Goal: Information Seeking & Learning: Learn about a topic

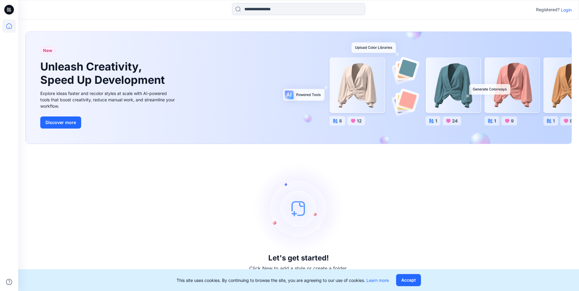
click at [563, 10] on p "Login" at bounding box center [566, 10] width 11 height 6
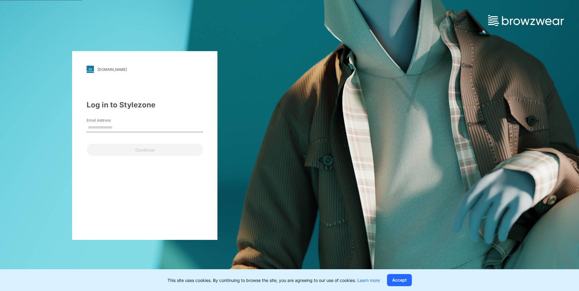
click at [135, 122] on div "Email Address" at bounding box center [145, 127] width 116 height 18
drag, startPoint x: 25, startPoint y: 184, endPoint x: 33, endPoint y: 179, distance: 10.1
click at [25, 184] on div "[DOMAIN_NAME] Loading... Log in to Stylezone Email Address Email is required Co…" at bounding box center [145, 145] width 290 height 291
click at [110, 128] on input "Email Address" at bounding box center [145, 127] width 116 height 9
paste input "**********"
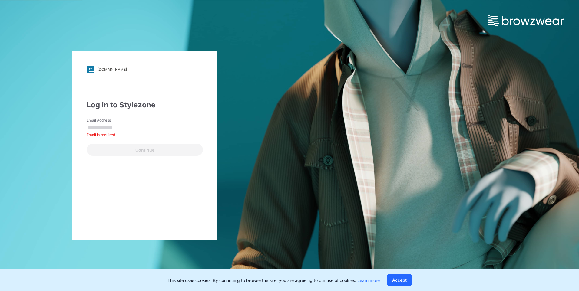
type input "**********"
click at [87, 144] on button "Continue" at bounding box center [145, 150] width 116 height 12
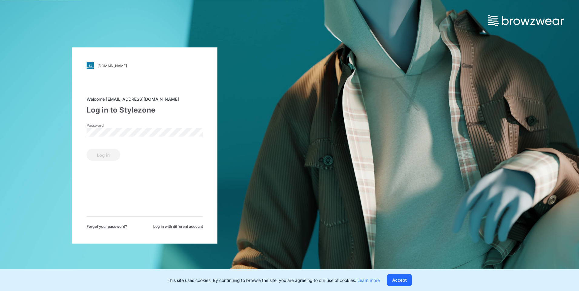
click at [128, 126] on label "Password" at bounding box center [108, 125] width 42 height 5
click at [87, 149] on button "Log in" at bounding box center [104, 155] width 34 height 12
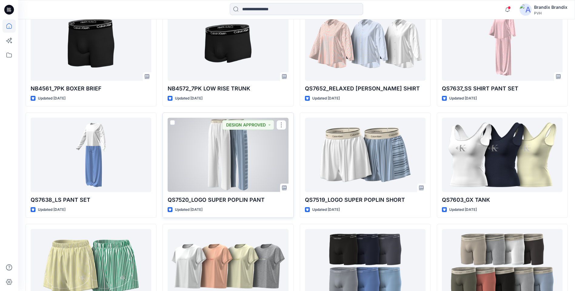
scroll to position [3881, 0]
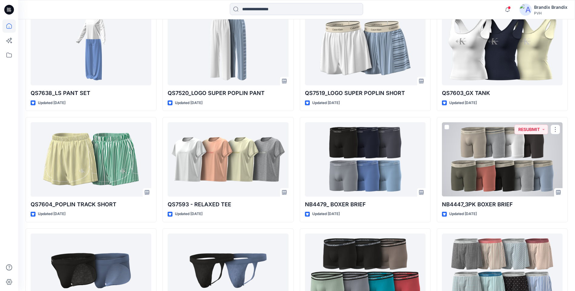
click at [505, 184] on div at bounding box center [502, 159] width 121 height 74
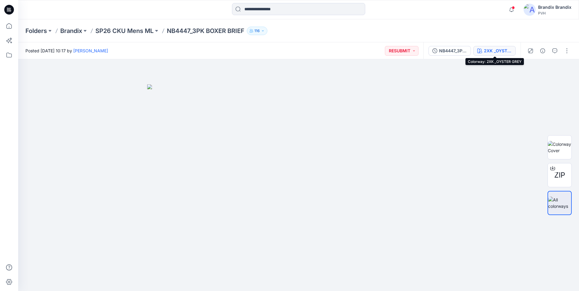
click at [496, 52] on div "2XK _OYSTER GREY" at bounding box center [498, 51] width 28 height 7
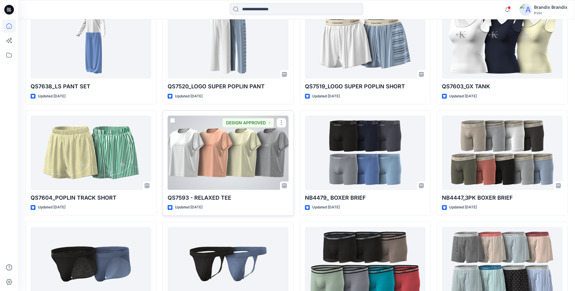
scroll to position [3953, 0]
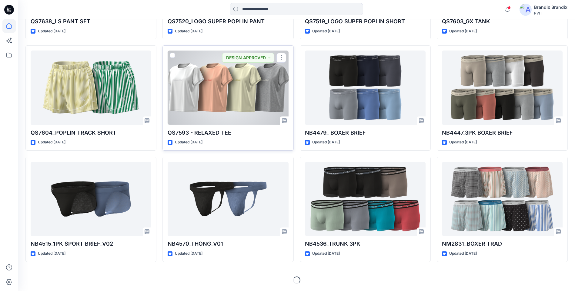
click at [254, 75] on div at bounding box center [227, 88] width 121 height 74
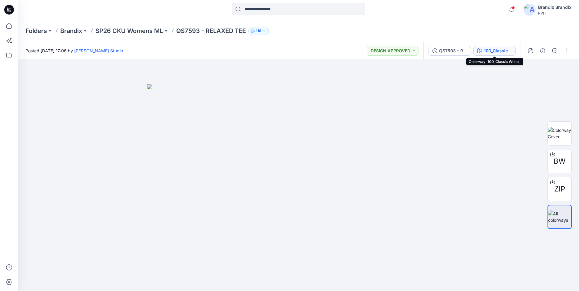
click at [486, 50] on div "100_Classic White_" at bounding box center [498, 51] width 28 height 7
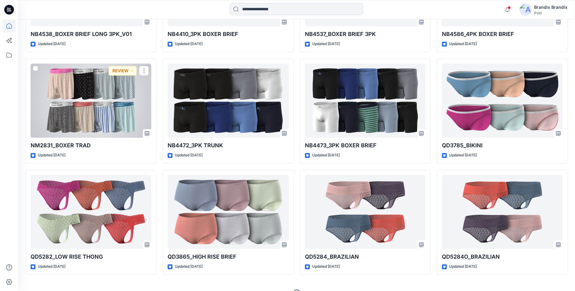
scroll to position [4956, 0]
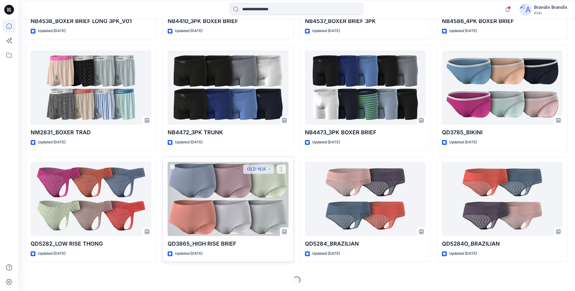
click at [191, 223] on div at bounding box center [227, 199] width 121 height 74
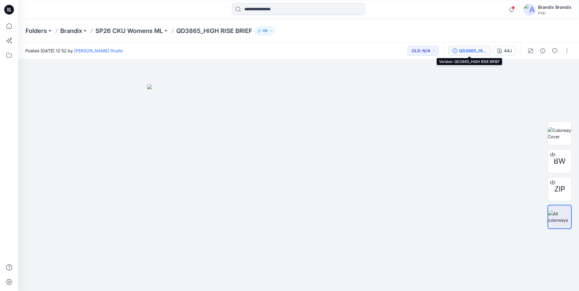
click at [477, 49] on div "QD3865_HIGH RISE BRIEF" at bounding box center [473, 51] width 28 height 7
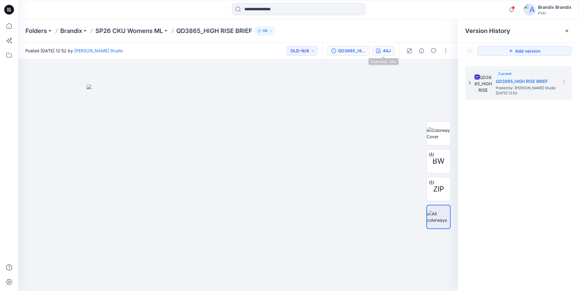
click at [387, 54] on div "44J" at bounding box center [387, 51] width 8 height 7
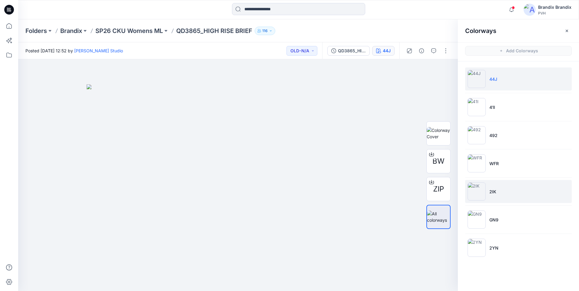
click at [486, 199] on li "2IK" at bounding box center [518, 191] width 107 height 23
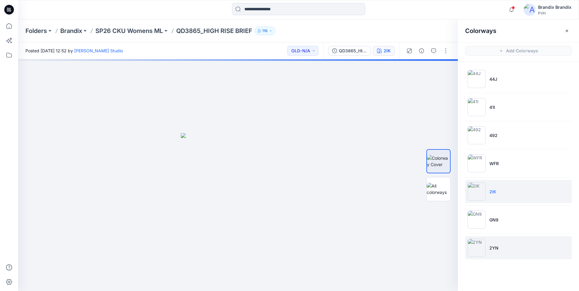
click at [475, 254] on img at bounding box center [477, 248] width 18 height 18
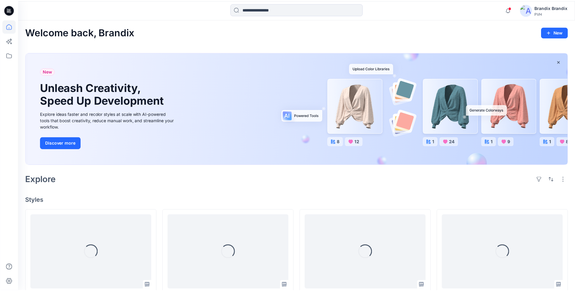
scroll to position [4956, 0]
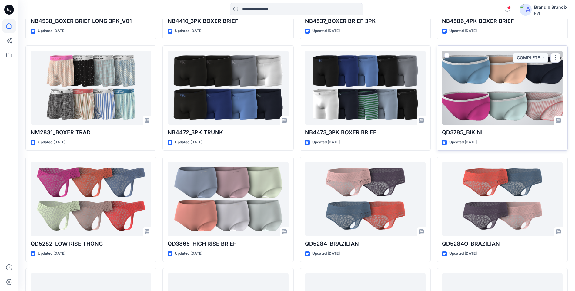
click at [472, 99] on div at bounding box center [502, 88] width 121 height 74
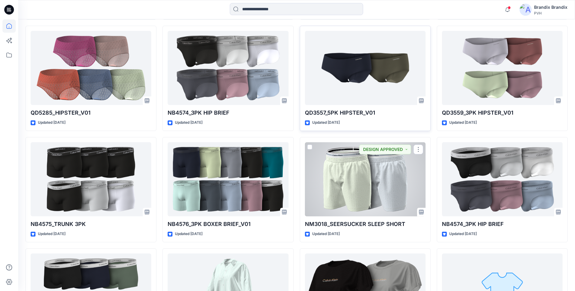
scroll to position [5553, 0]
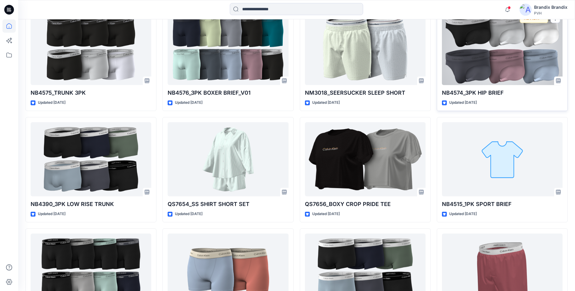
click at [482, 70] on div at bounding box center [502, 48] width 121 height 74
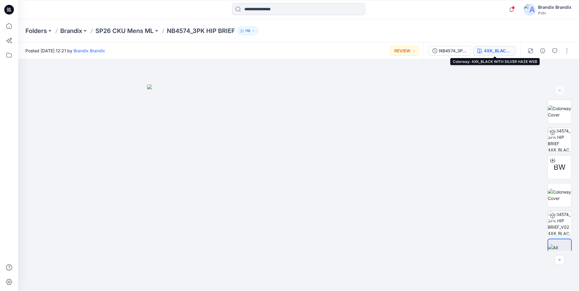
click at [502, 50] on div "4XK_BLACK WITH SILVER HAZE WSB" at bounding box center [498, 51] width 28 height 7
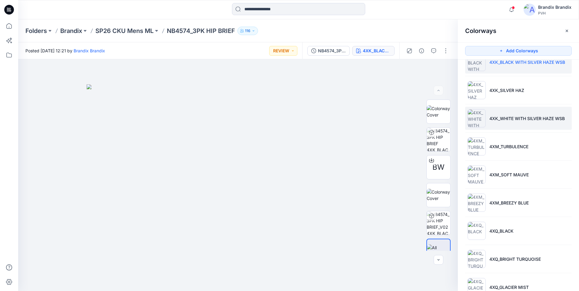
scroll to position [146, 0]
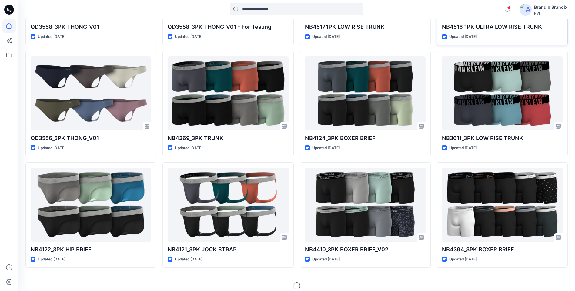
scroll to position [5959, 0]
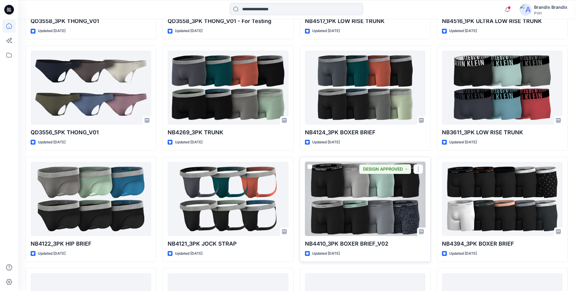
click at [391, 190] on div at bounding box center [365, 199] width 121 height 74
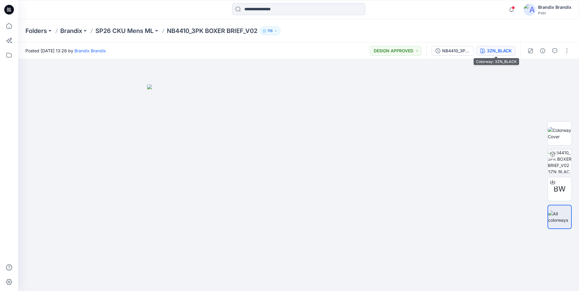
click at [496, 55] on button "3ZN_BLACK" at bounding box center [495, 51] width 39 height 10
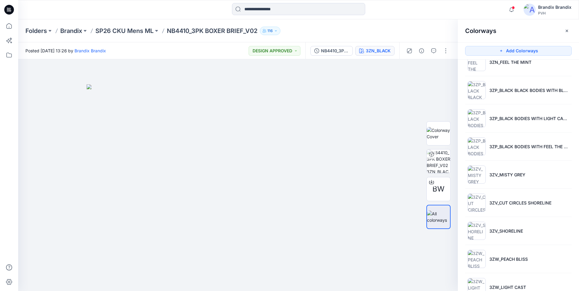
scroll to position [203, 0]
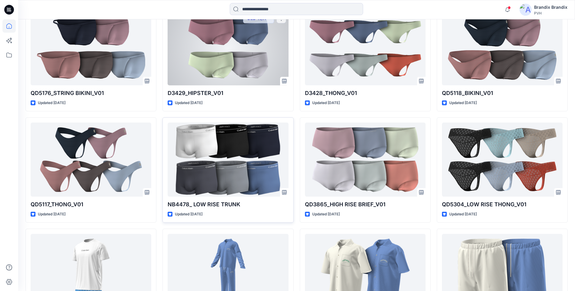
scroll to position [7225, 0]
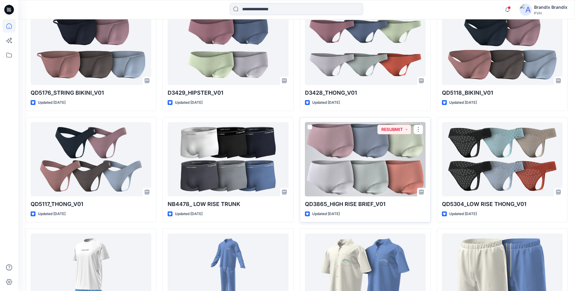
click at [352, 152] on div at bounding box center [365, 159] width 121 height 74
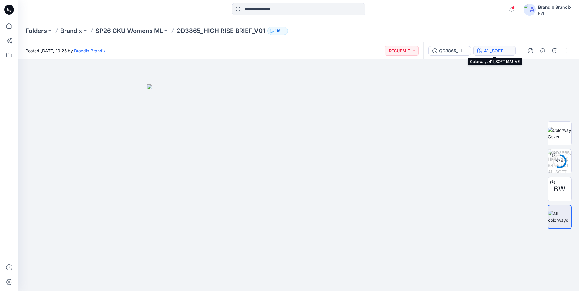
click at [499, 49] on div "41I_SOFT MAUVE" at bounding box center [498, 51] width 28 height 7
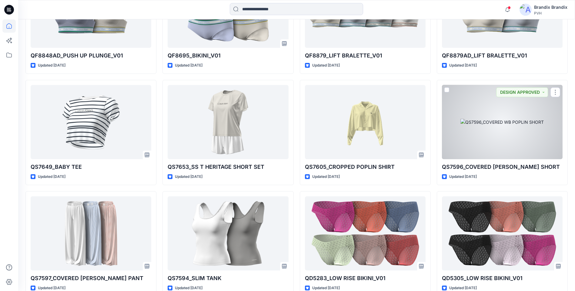
scroll to position [6774, 0]
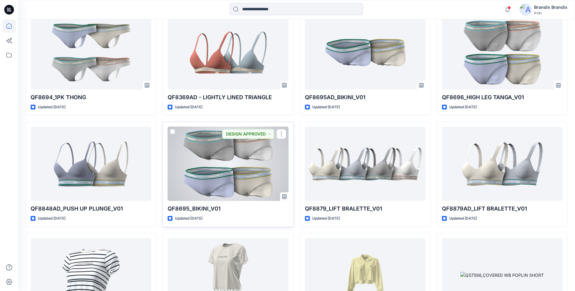
click at [238, 175] on div at bounding box center [227, 164] width 121 height 74
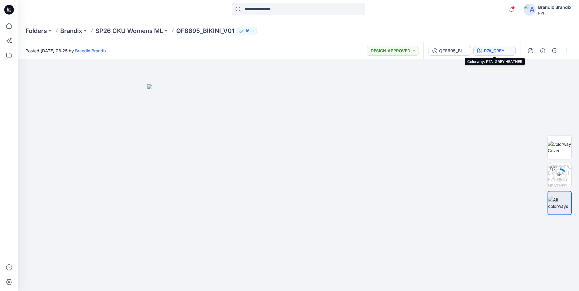
click at [479, 54] on button "P7A_GREY HEATHER" at bounding box center [494, 51] width 42 height 10
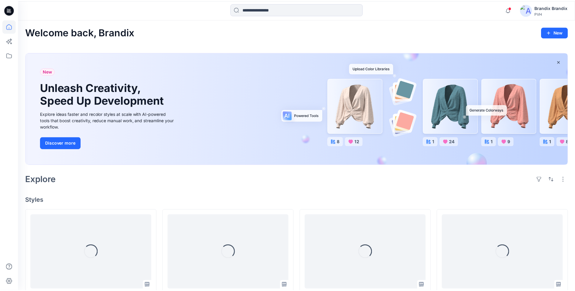
scroll to position [6774, 0]
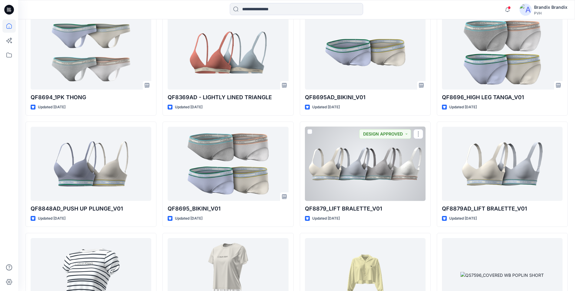
click at [345, 165] on div at bounding box center [365, 164] width 121 height 74
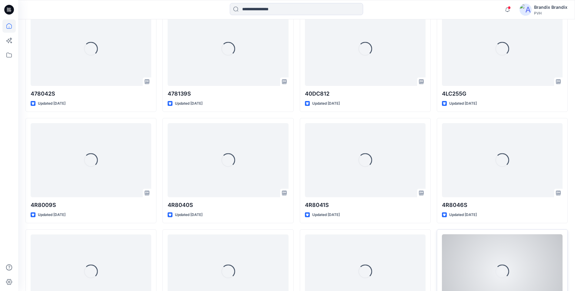
scroll to position [7956, 0]
